Goal: Check status

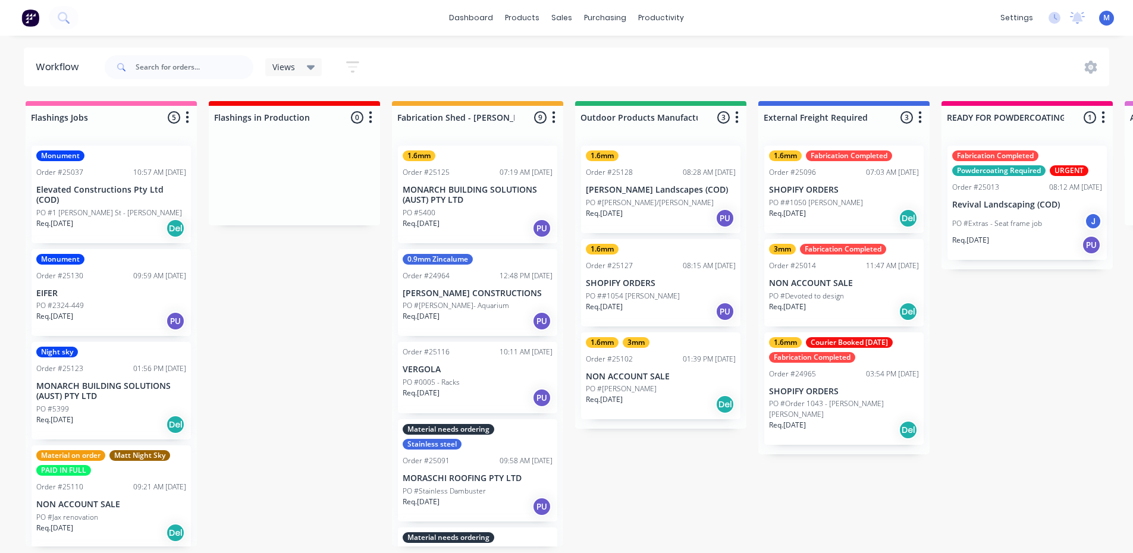
click at [114, 392] on p "MONARCH BUILDING SOLUTIONS (AUST) PTY LTD" at bounding box center [111, 391] width 150 height 20
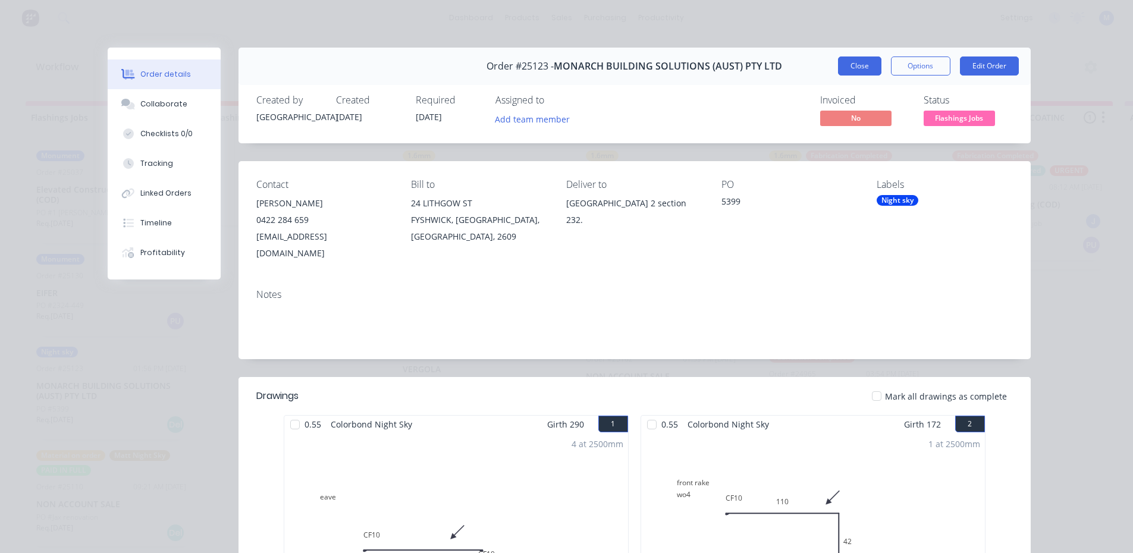
click at [845, 65] on button "Close" at bounding box center [859, 66] width 43 height 19
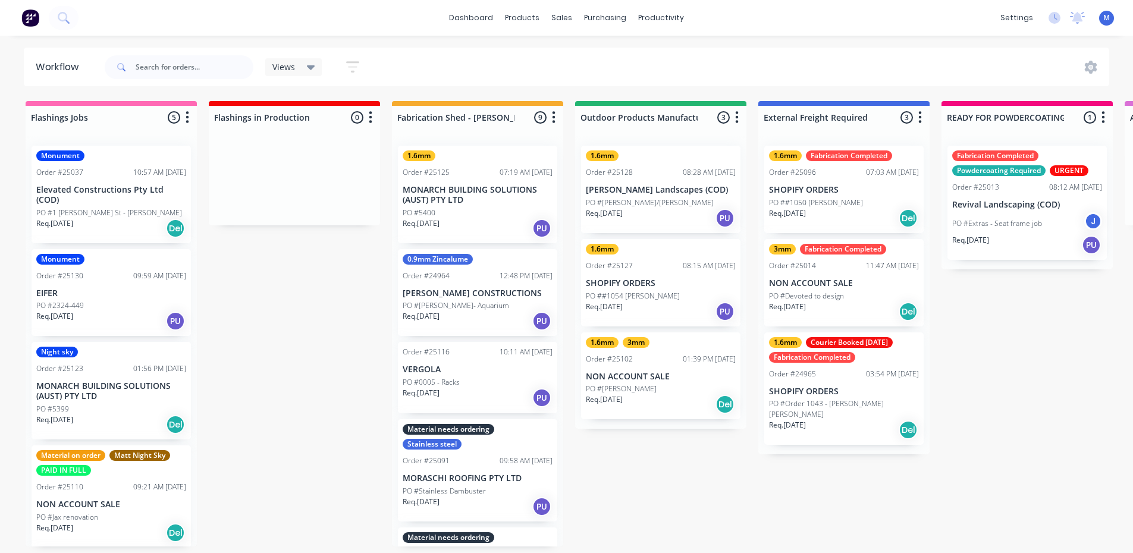
click at [142, 297] on p "EIFER" at bounding box center [111, 294] width 150 height 10
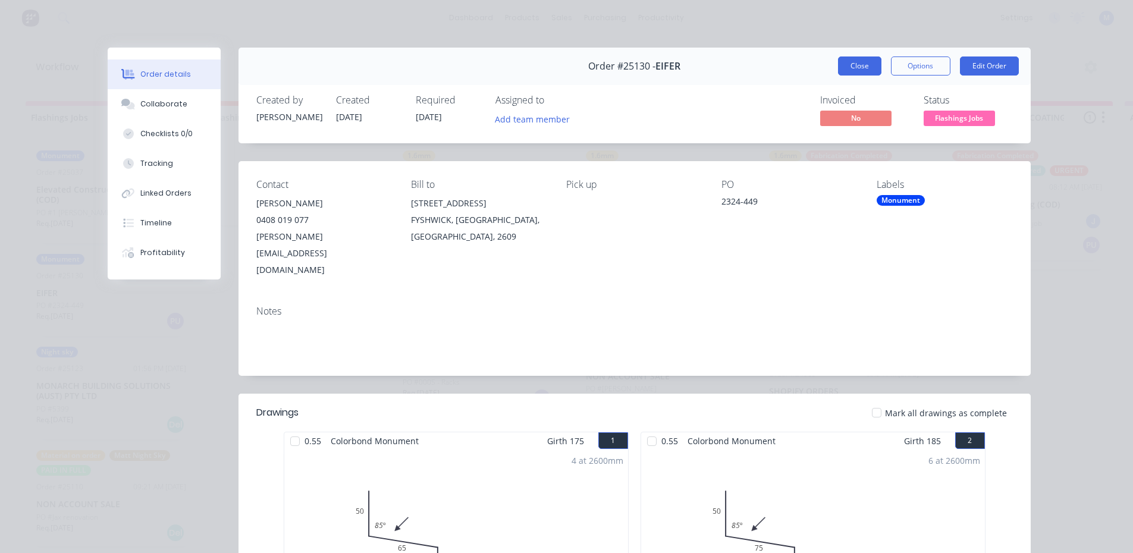
click at [849, 65] on button "Close" at bounding box center [859, 66] width 43 height 19
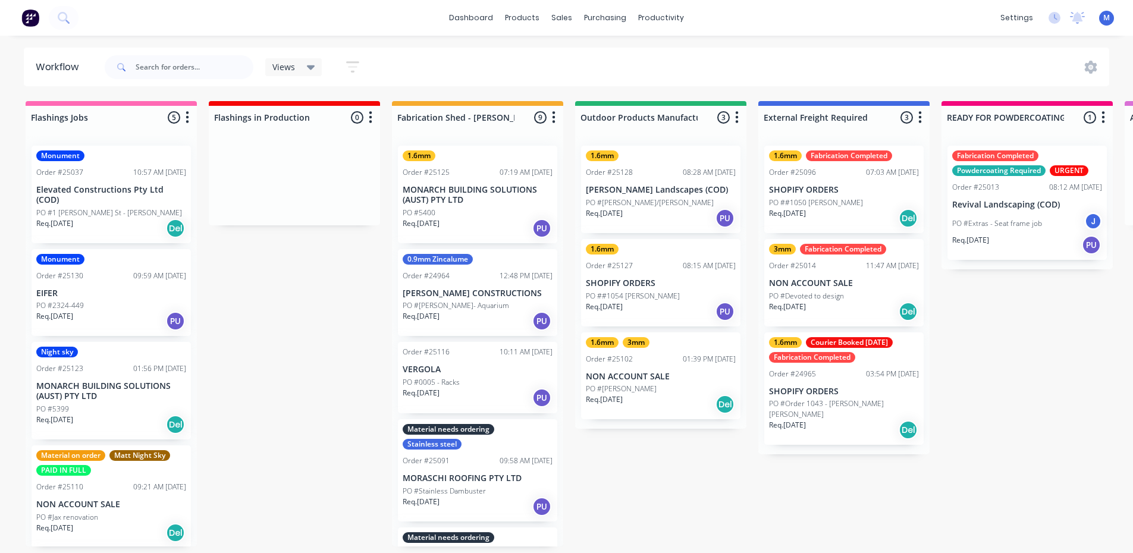
click at [129, 215] on div "PO #1 [PERSON_NAME] St - [PERSON_NAME]" at bounding box center [111, 213] width 150 height 11
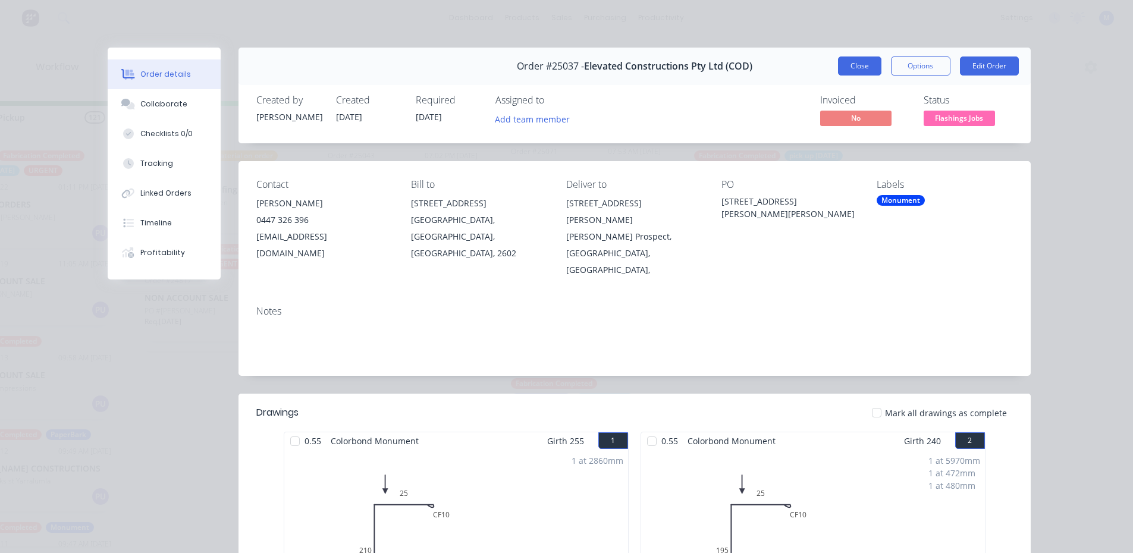
click at [861, 72] on button "Close" at bounding box center [859, 66] width 43 height 19
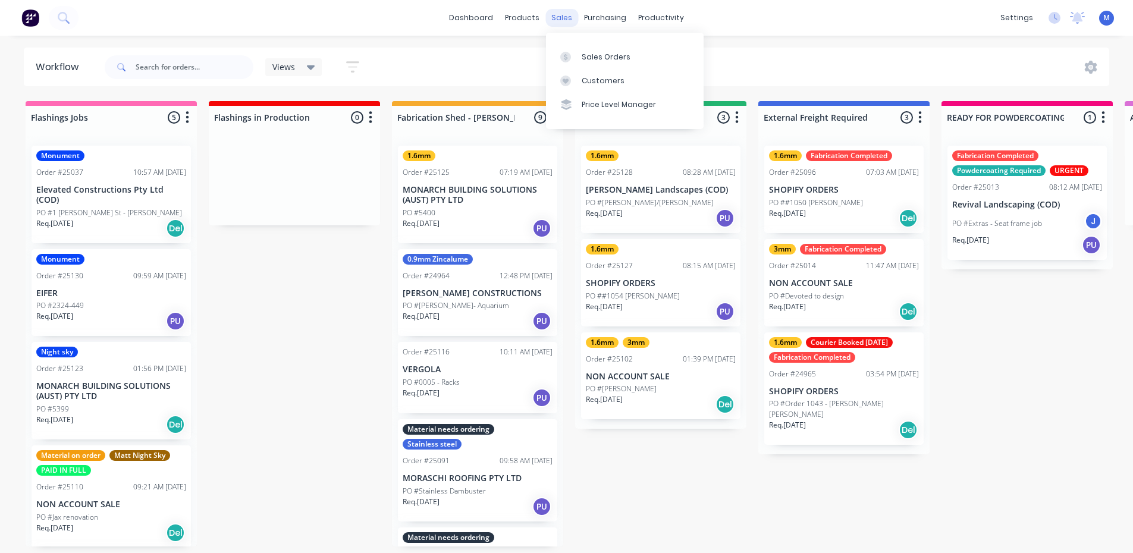
click at [563, 20] on div "sales" at bounding box center [561, 18] width 33 height 18
click at [604, 54] on div "Sales Orders" at bounding box center [606, 57] width 49 height 11
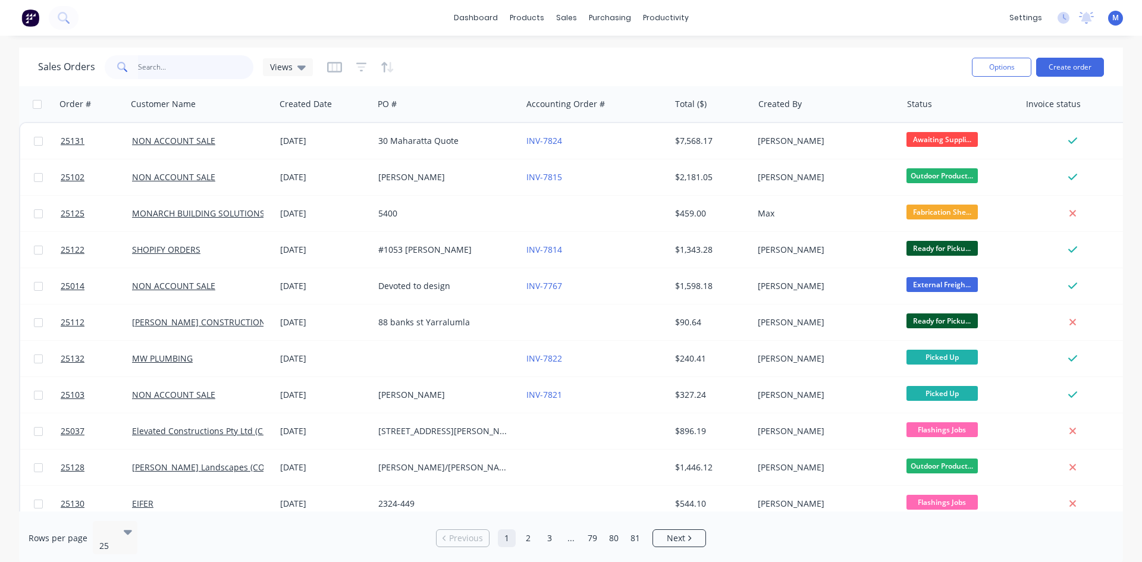
click at [164, 68] on input "text" at bounding box center [196, 67] width 116 height 24
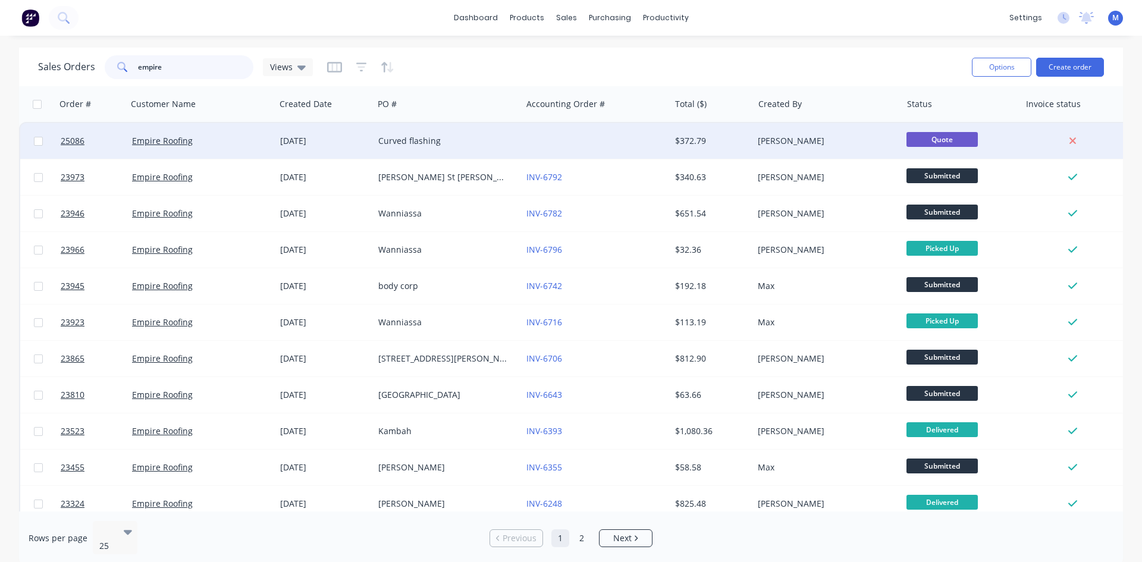
type input "empire"
click at [508, 139] on div "Curved flashing" at bounding box center [444, 141] width 132 height 12
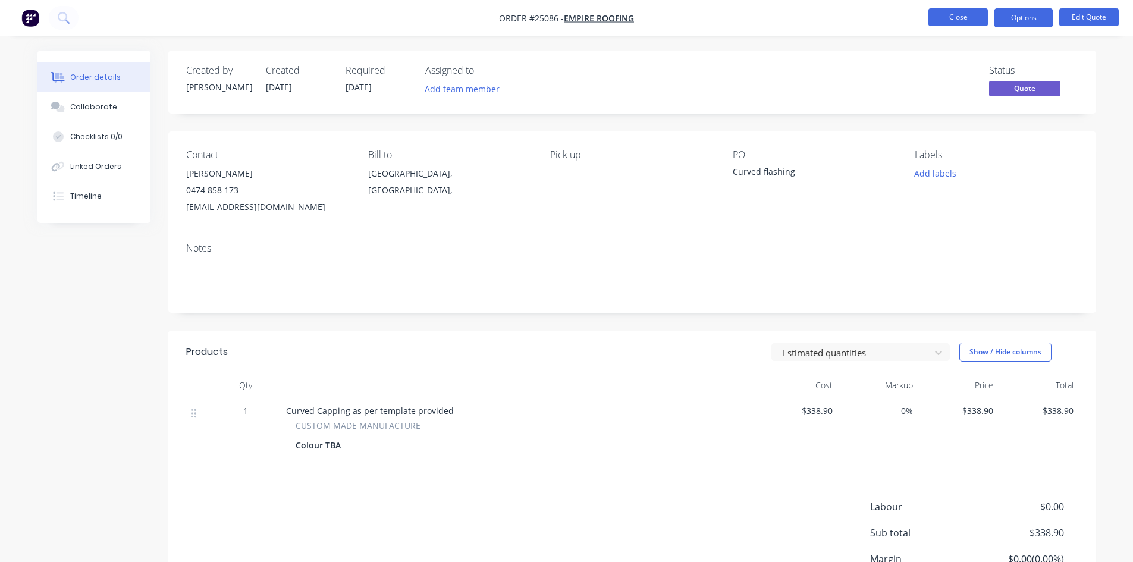
click at [940, 18] on button "Close" at bounding box center [958, 17] width 59 height 18
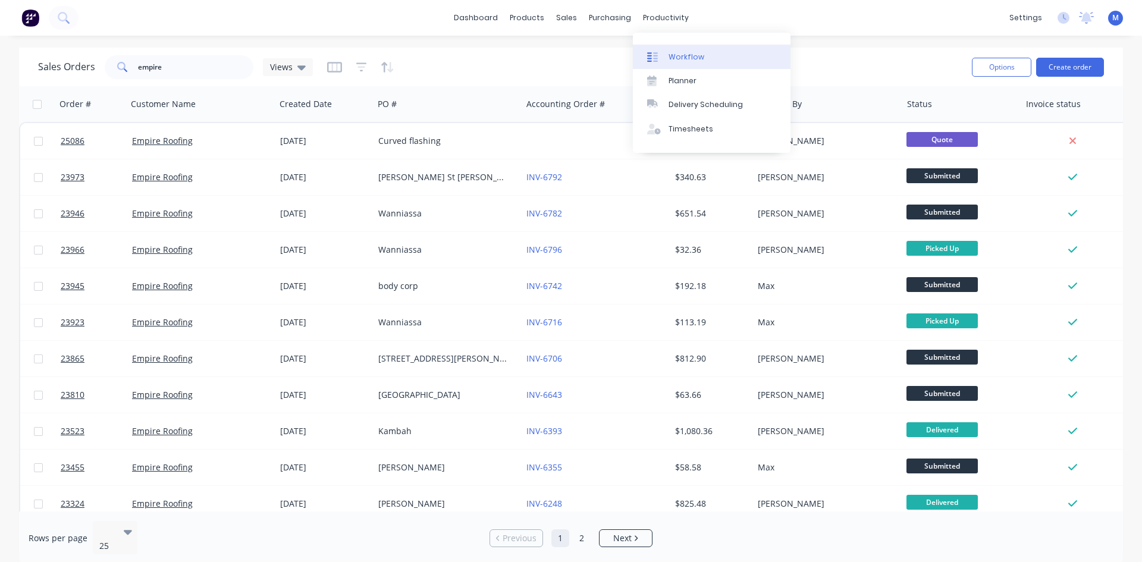
click at [687, 58] on div "Workflow" at bounding box center [687, 57] width 36 height 11
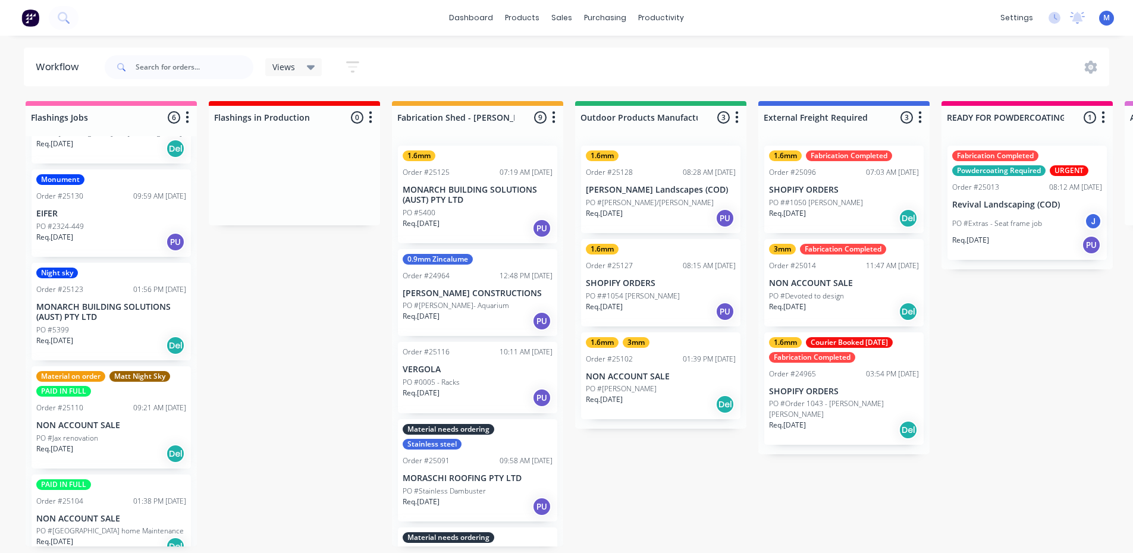
scroll to position [188, 0]
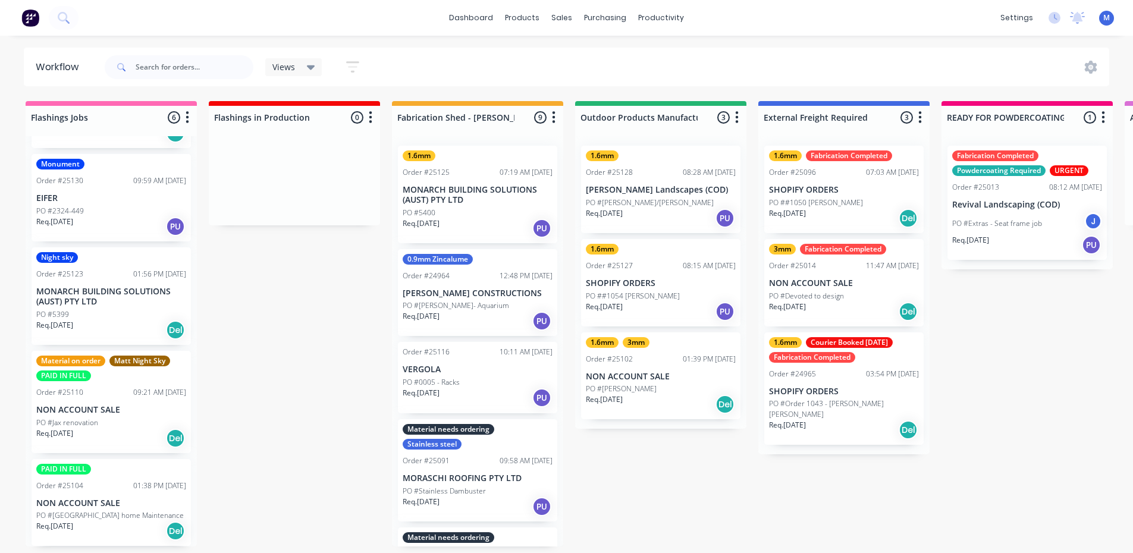
click at [104, 307] on div "Night sky Order #25123 01:56 PM [DATE] MONARCH BUILDING SOLUTIONS (AUST) PTY LT…" at bounding box center [111, 296] width 159 height 98
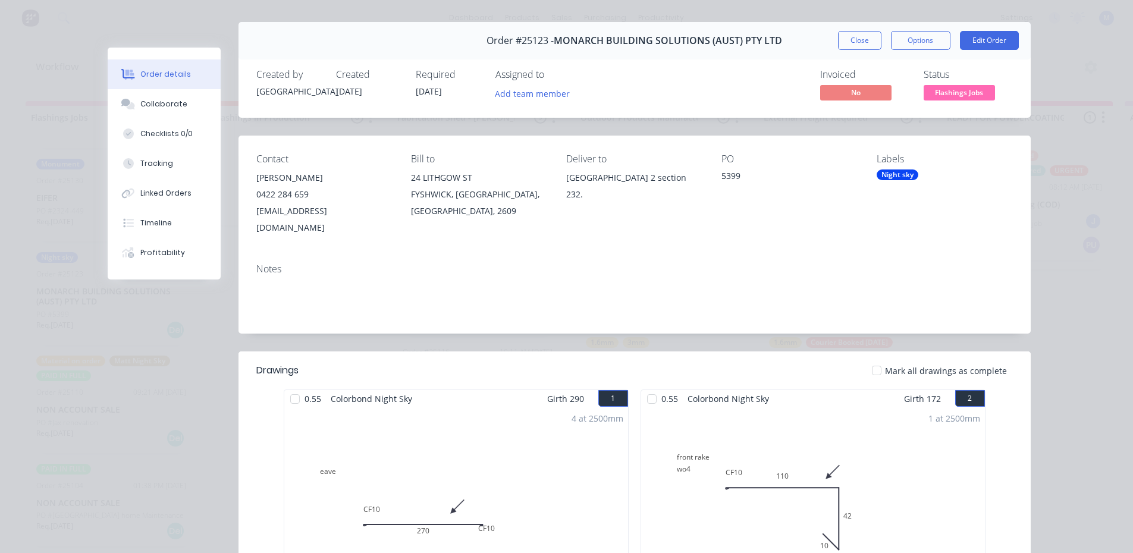
scroll to position [0, 0]
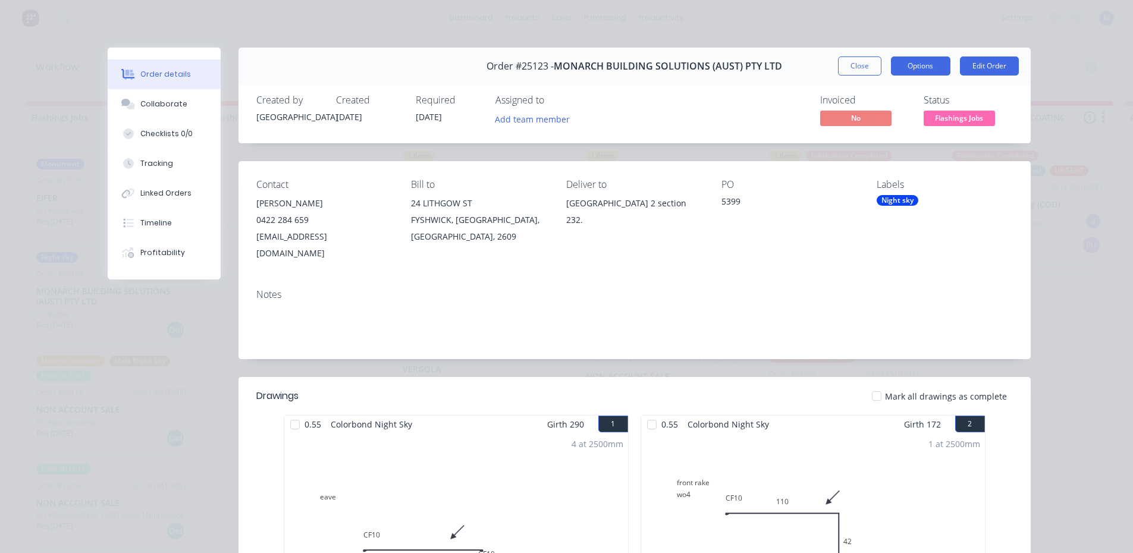
click at [918, 69] on button "Options" at bounding box center [920, 66] width 59 height 19
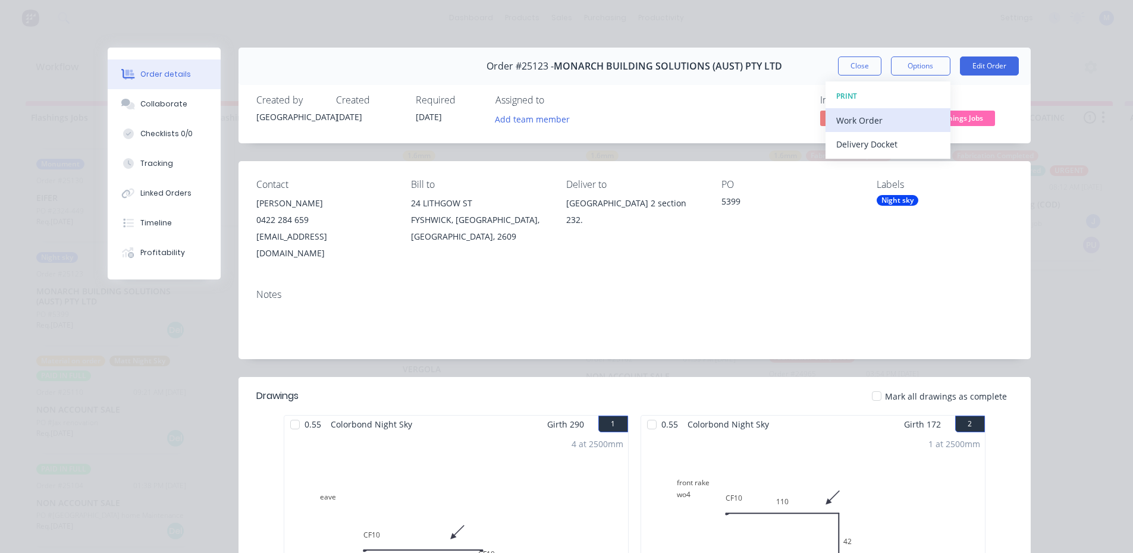
click at [908, 118] on div "Work Order" at bounding box center [888, 120] width 104 height 17
click at [904, 143] on div "Standard" at bounding box center [888, 144] width 104 height 17
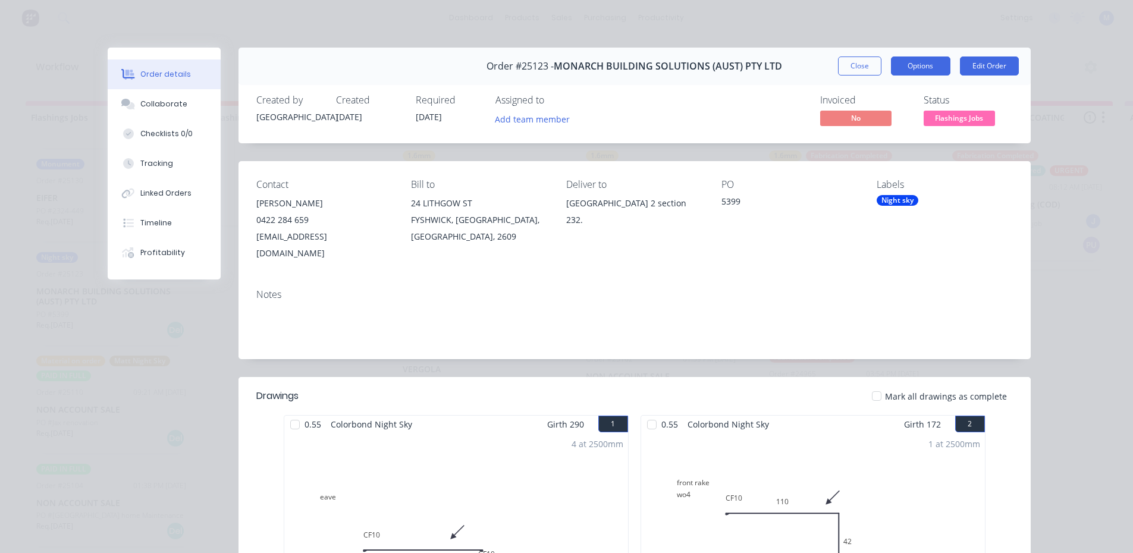
click at [901, 72] on button "Options" at bounding box center [920, 66] width 59 height 19
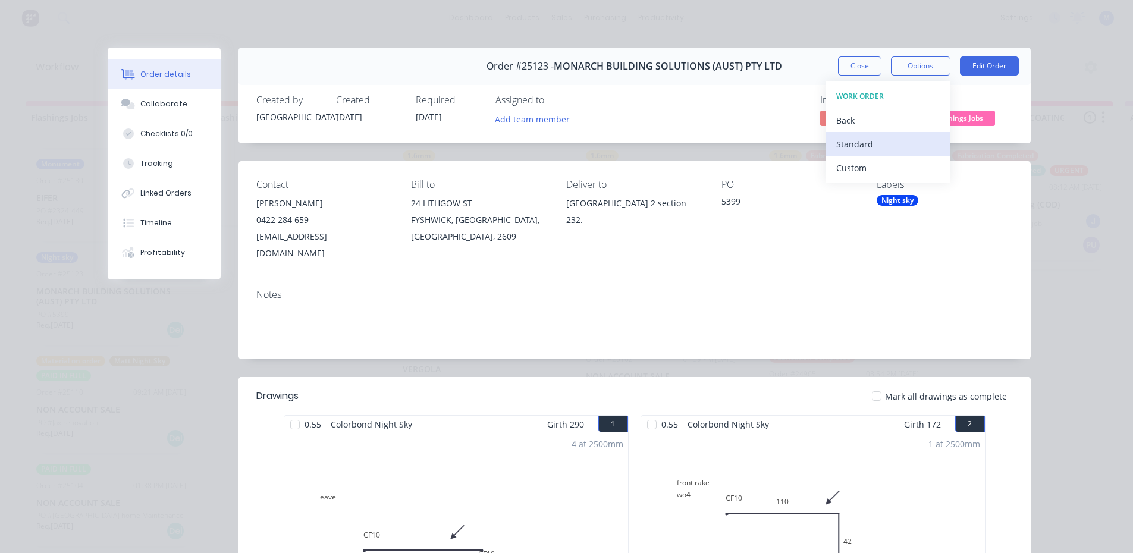
click at [866, 137] on div "Standard" at bounding box center [888, 144] width 104 height 17
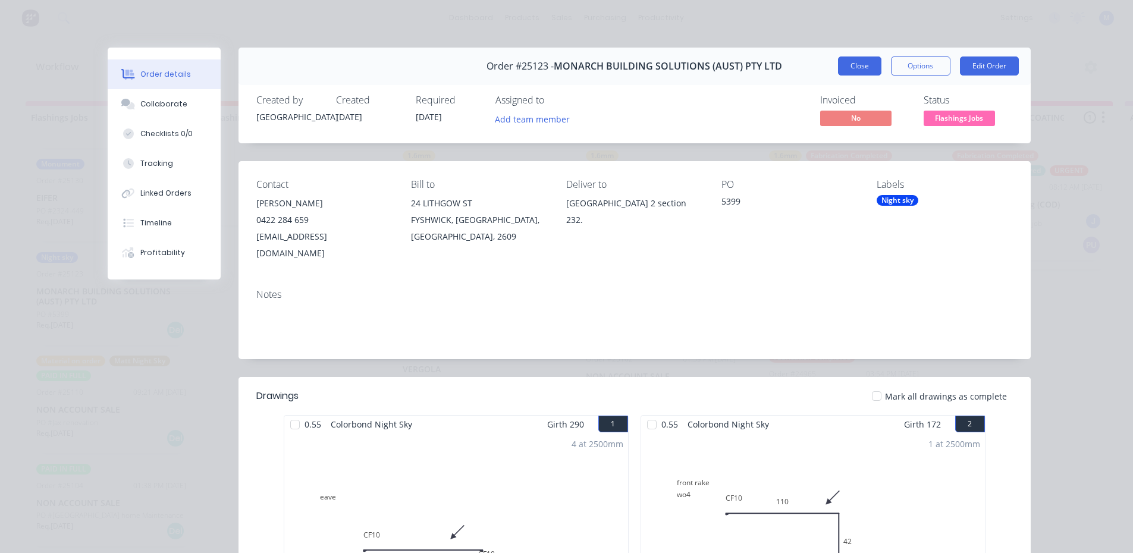
click at [850, 68] on button "Close" at bounding box center [859, 66] width 43 height 19
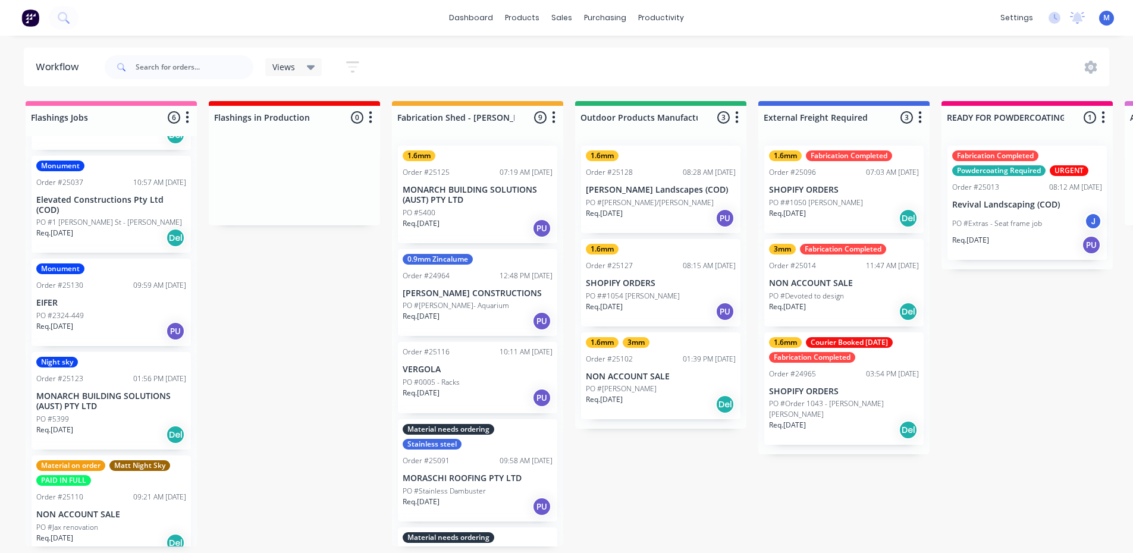
scroll to position [69, 0]
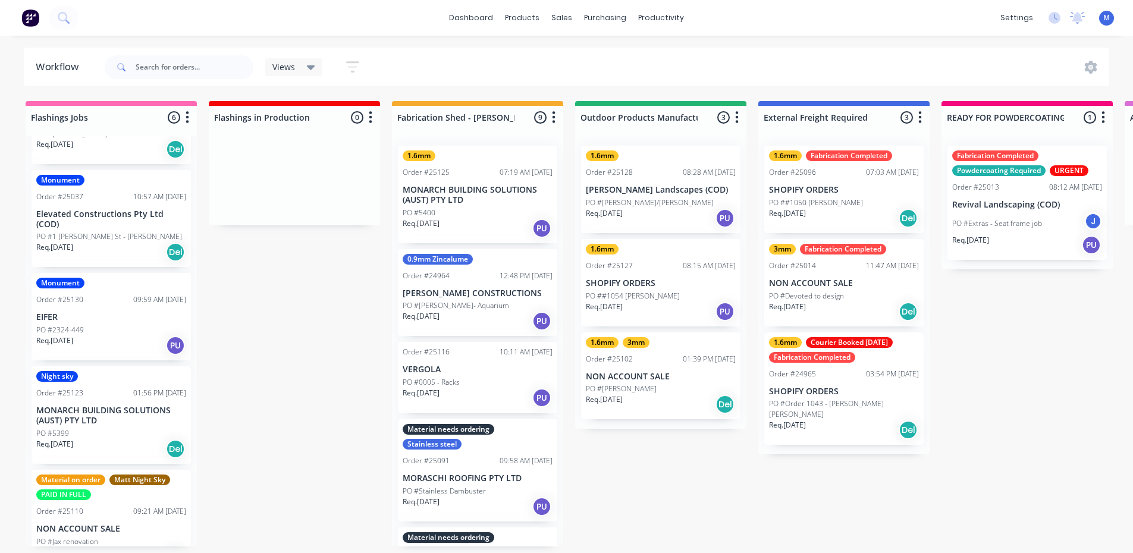
click at [97, 336] on div "Req. [DATE] PU" at bounding box center [111, 345] width 150 height 20
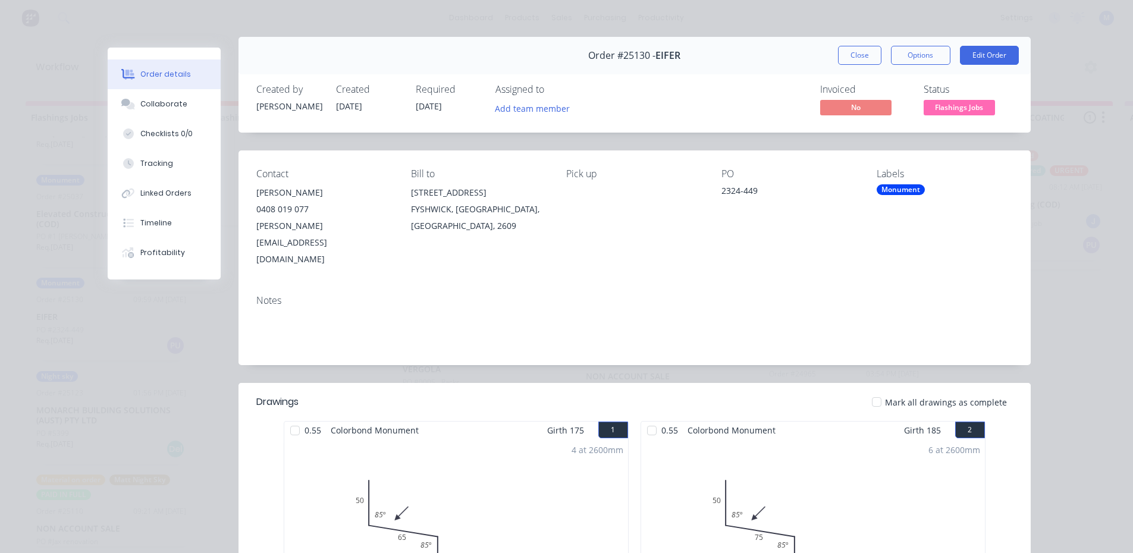
scroll to position [0, 0]
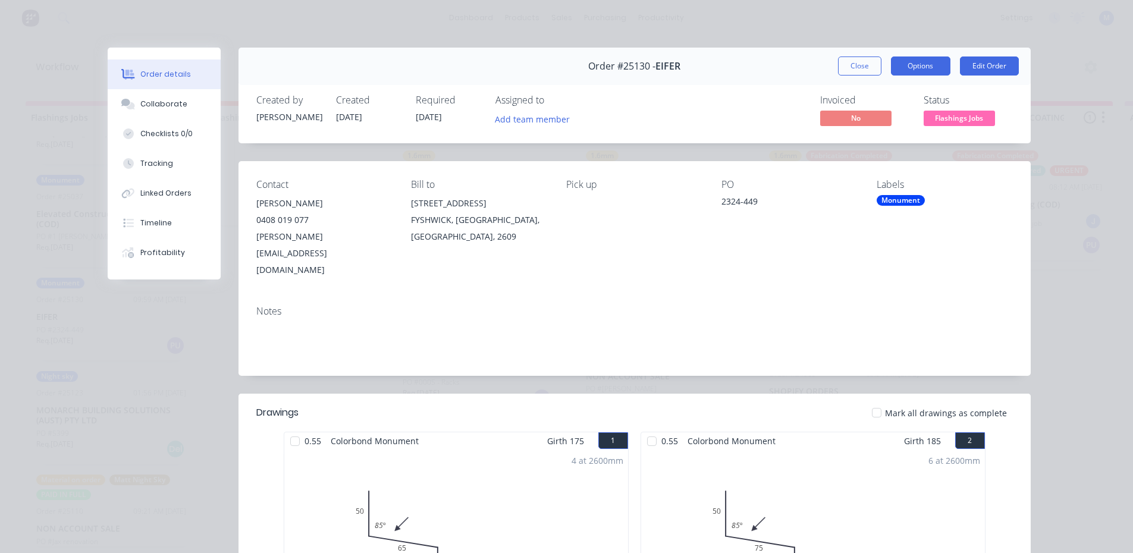
click at [926, 65] on button "Options" at bounding box center [920, 66] width 59 height 19
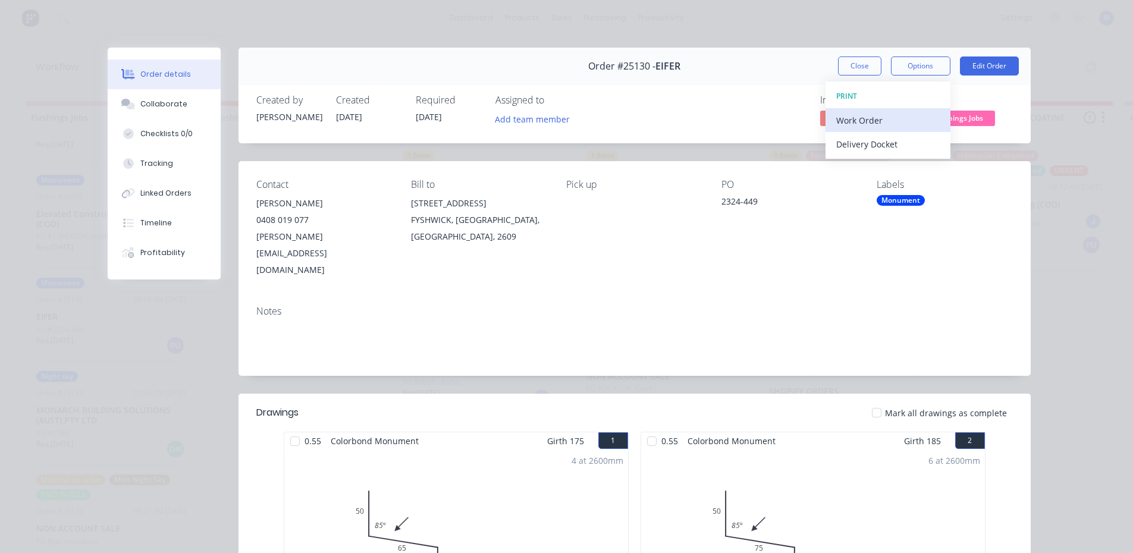
click at [872, 118] on div "Work Order" at bounding box center [888, 120] width 104 height 17
click at [870, 139] on div "Standard" at bounding box center [888, 144] width 104 height 17
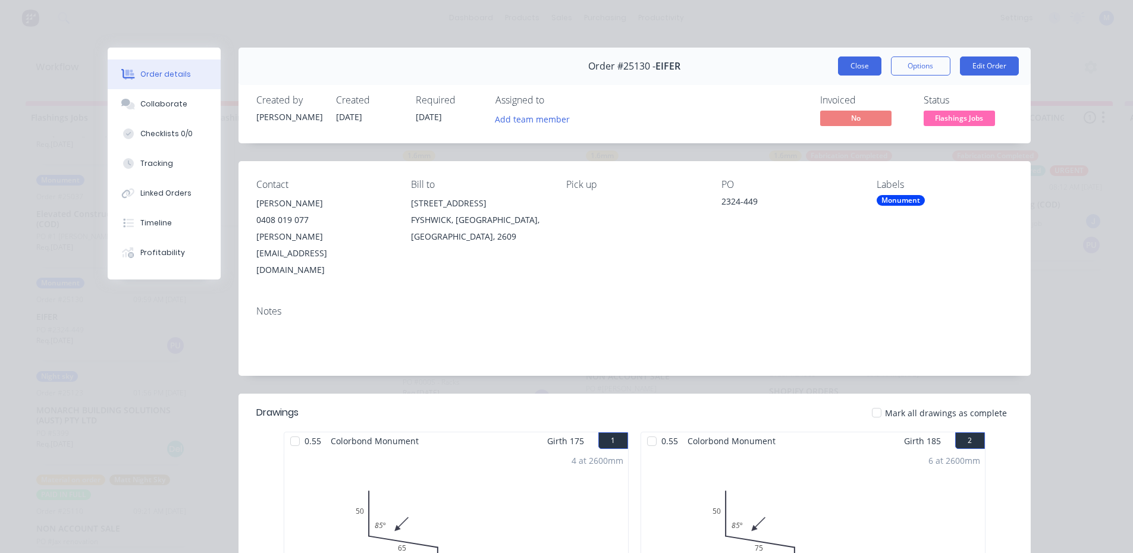
click at [851, 67] on button "Close" at bounding box center [859, 66] width 43 height 19
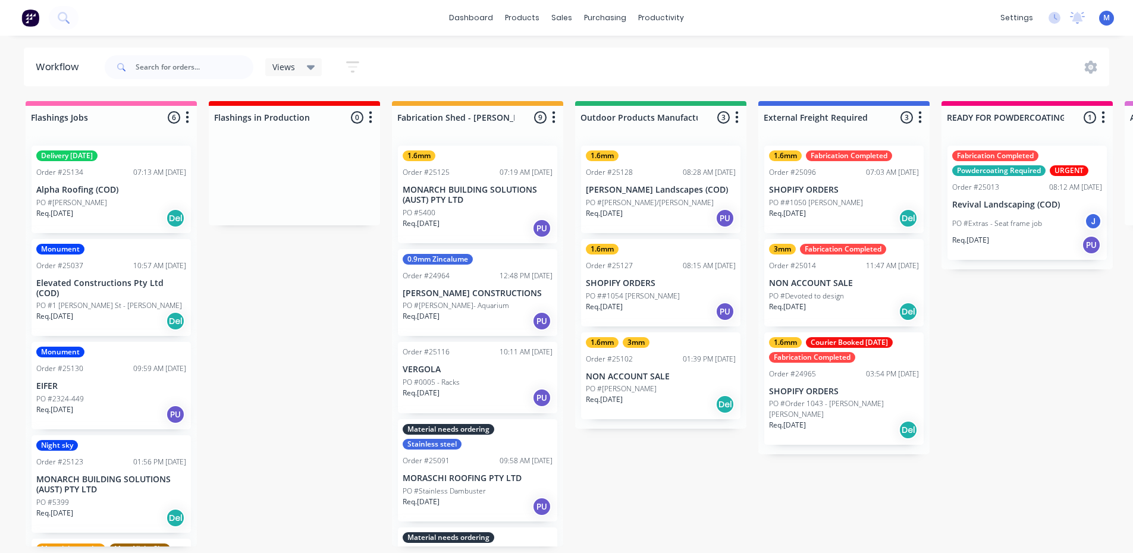
click at [118, 297] on p "Elevated Constructions Pty Ltd (COD)" at bounding box center [111, 288] width 150 height 20
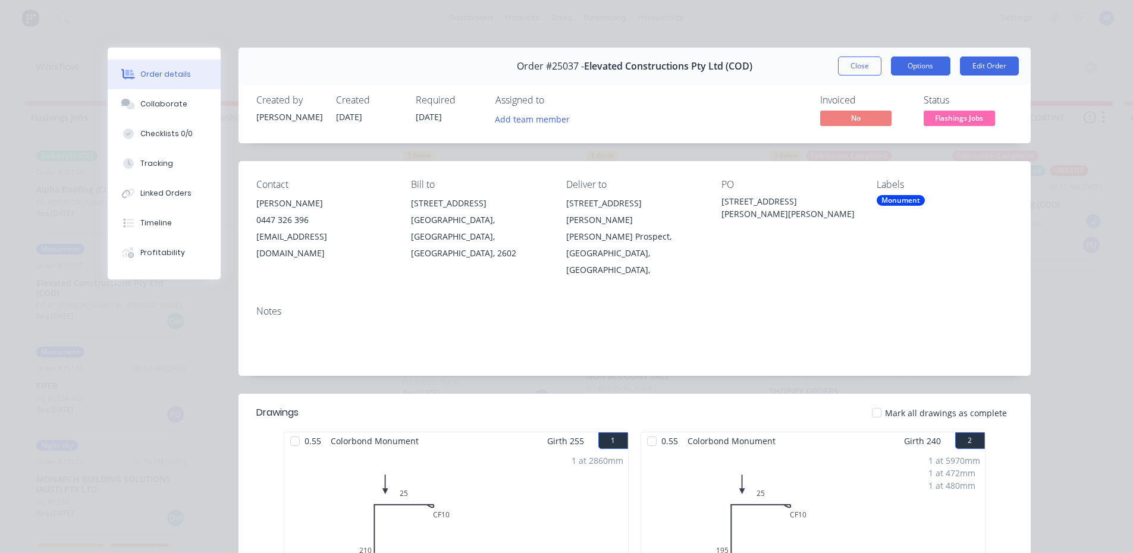
click at [916, 65] on button "Options" at bounding box center [920, 66] width 59 height 19
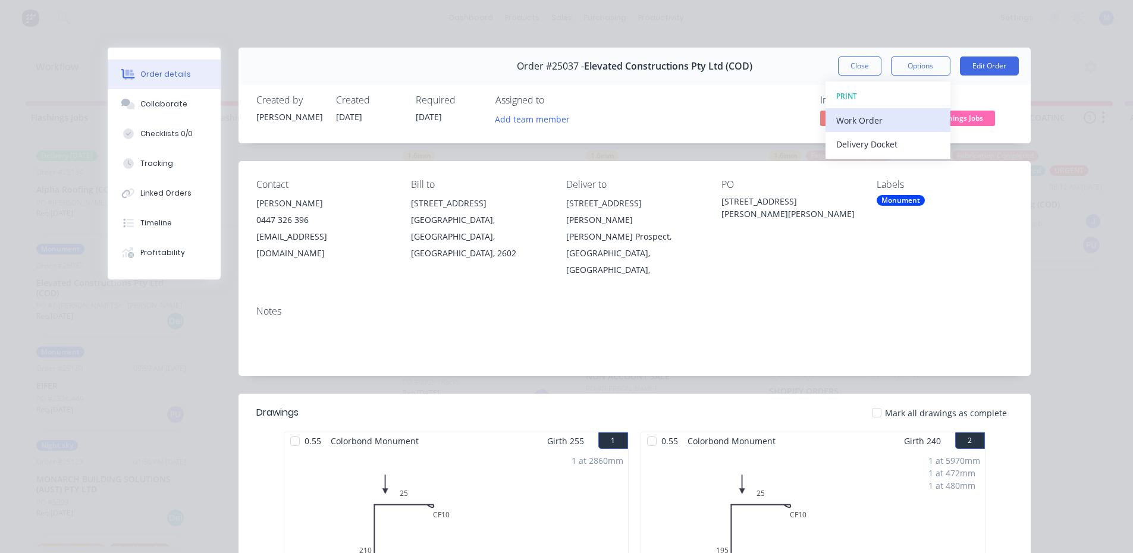
click at [914, 116] on div "Work Order" at bounding box center [888, 120] width 104 height 17
click at [905, 137] on div "Standard" at bounding box center [888, 144] width 104 height 17
drag, startPoint x: 860, startPoint y: 67, endPoint x: 765, endPoint y: 79, distance: 95.9
click at [860, 67] on button "Close" at bounding box center [859, 66] width 43 height 19
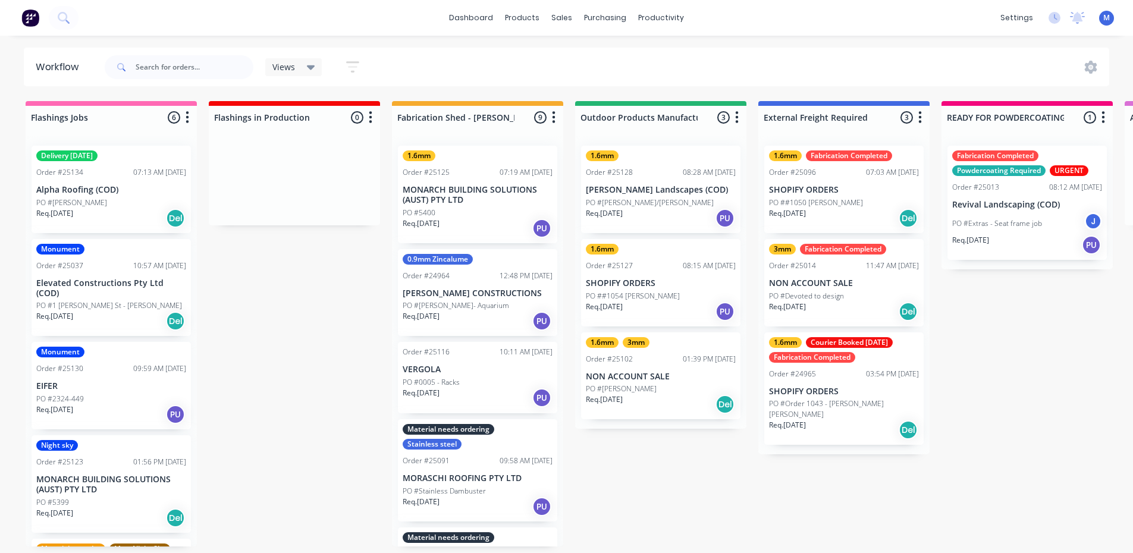
click at [123, 214] on div "Req. [DATE] Del" at bounding box center [111, 218] width 150 height 20
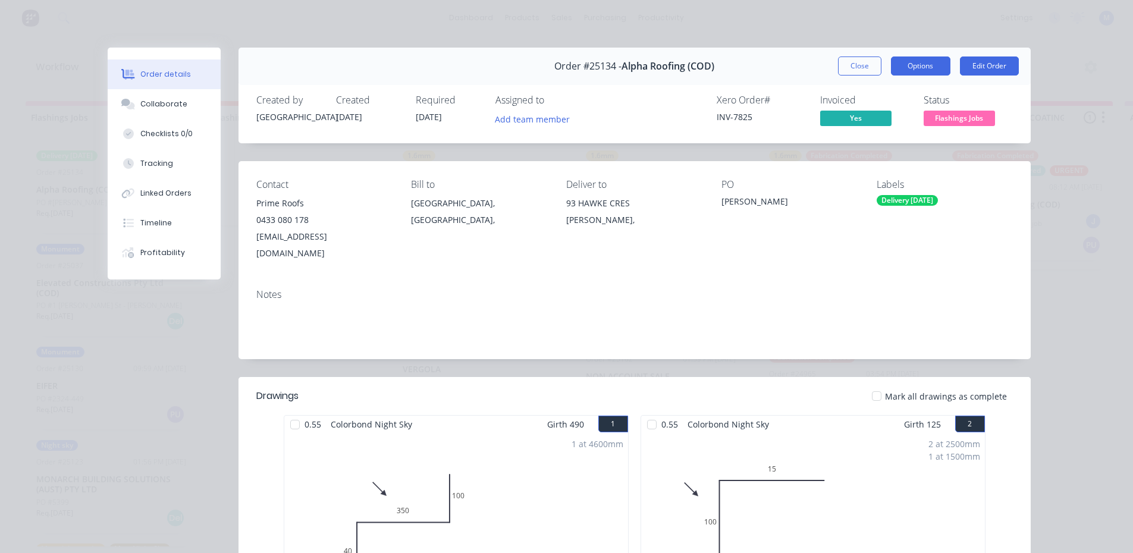
click at [915, 65] on button "Options" at bounding box center [920, 66] width 59 height 19
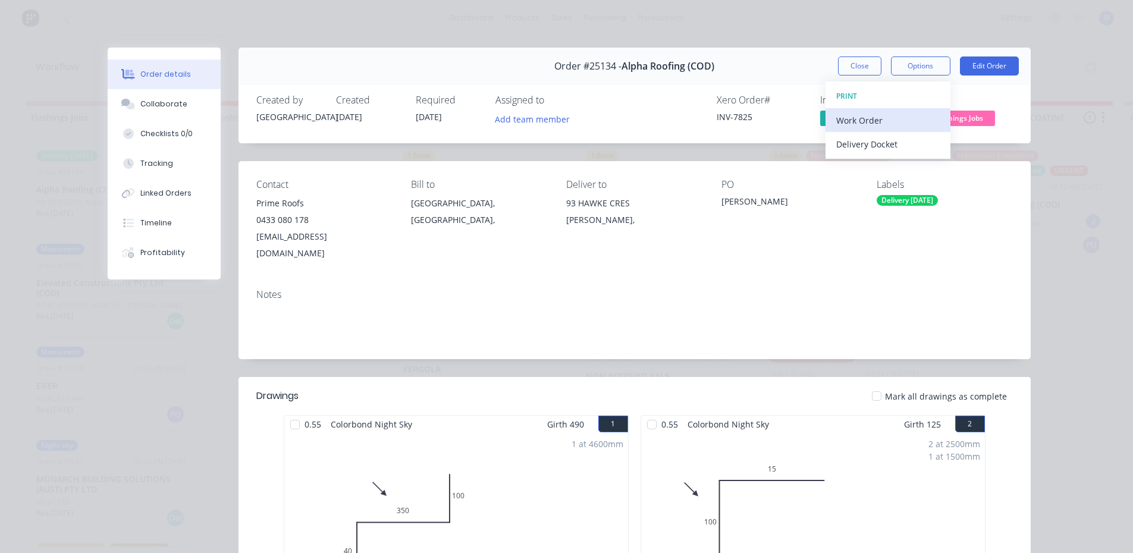
click at [889, 113] on div "Work Order" at bounding box center [888, 120] width 104 height 17
click at [894, 148] on div "Standard" at bounding box center [888, 144] width 104 height 17
click at [855, 62] on button "Close" at bounding box center [859, 66] width 43 height 19
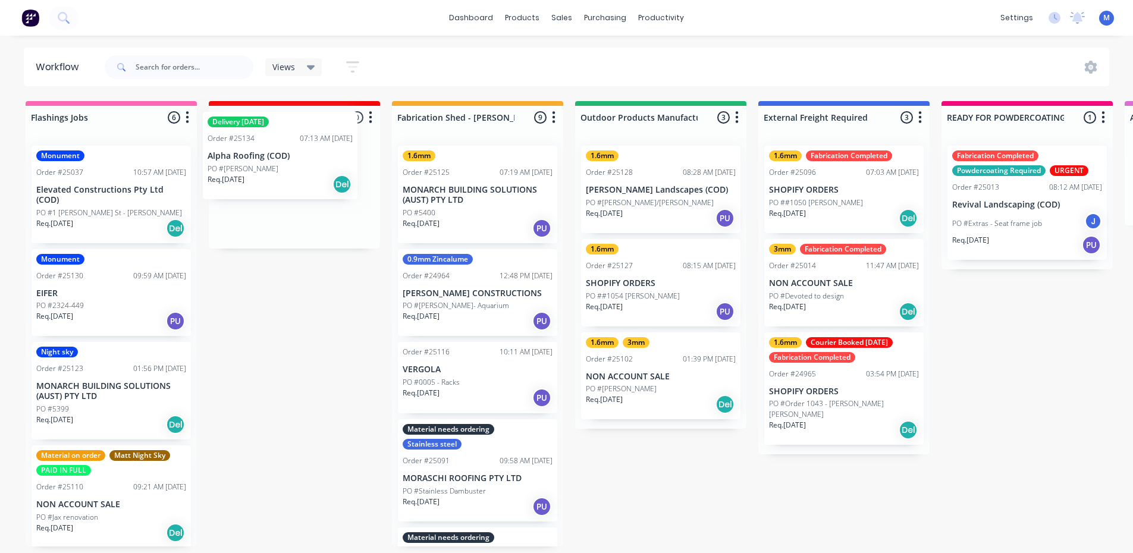
drag, startPoint x: 116, startPoint y: 211, endPoint x: 303, endPoint y: 175, distance: 190.6
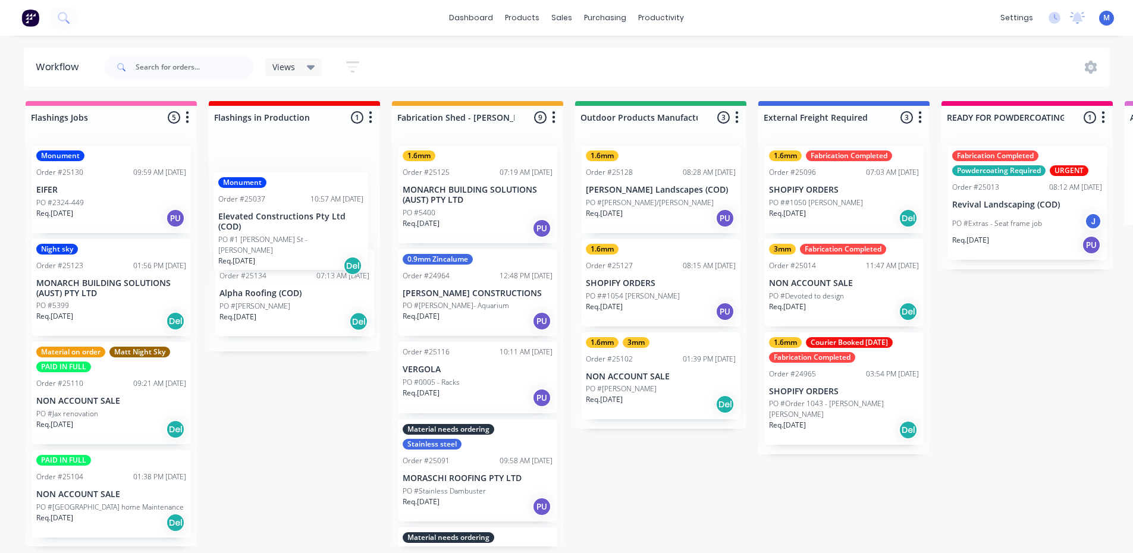
drag, startPoint x: 122, startPoint y: 230, endPoint x: 306, endPoint y: 258, distance: 185.9
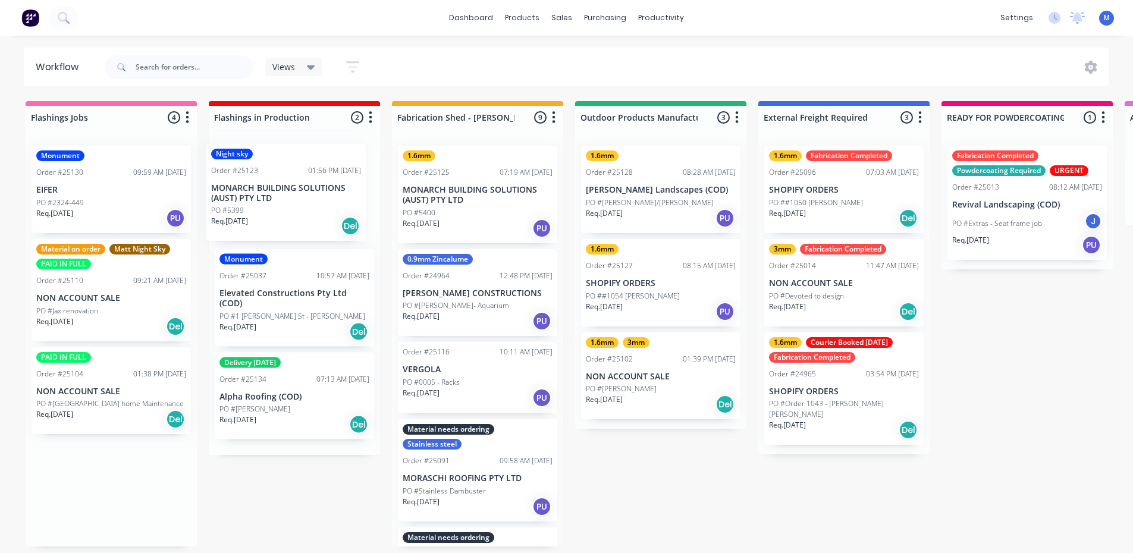
drag, startPoint x: 133, startPoint y: 313, endPoint x: 269, endPoint y: 232, distance: 158.9
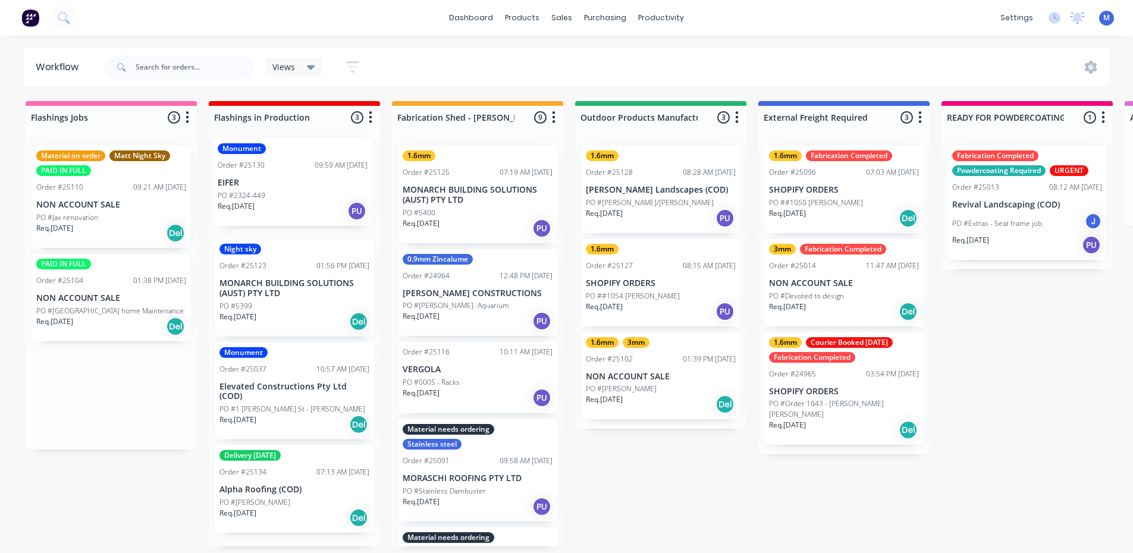
drag, startPoint x: 110, startPoint y: 211, endPoint x: 298, endPoint y: 201, distance: 188.2
